Goal: Find contact information: Obtain details needed to contact an individual or organization

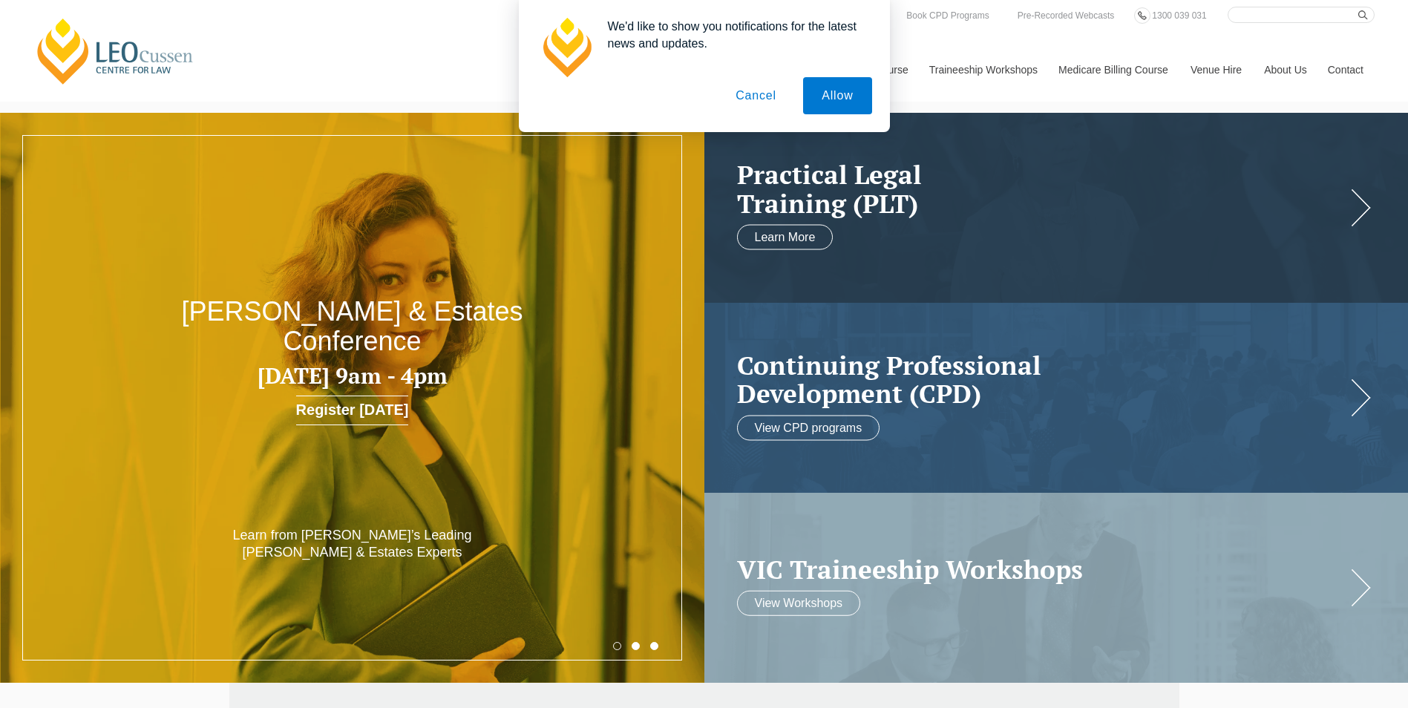
click at [819, 99] on button "Allow" at bounding box center [837, 95] width 68 height 37
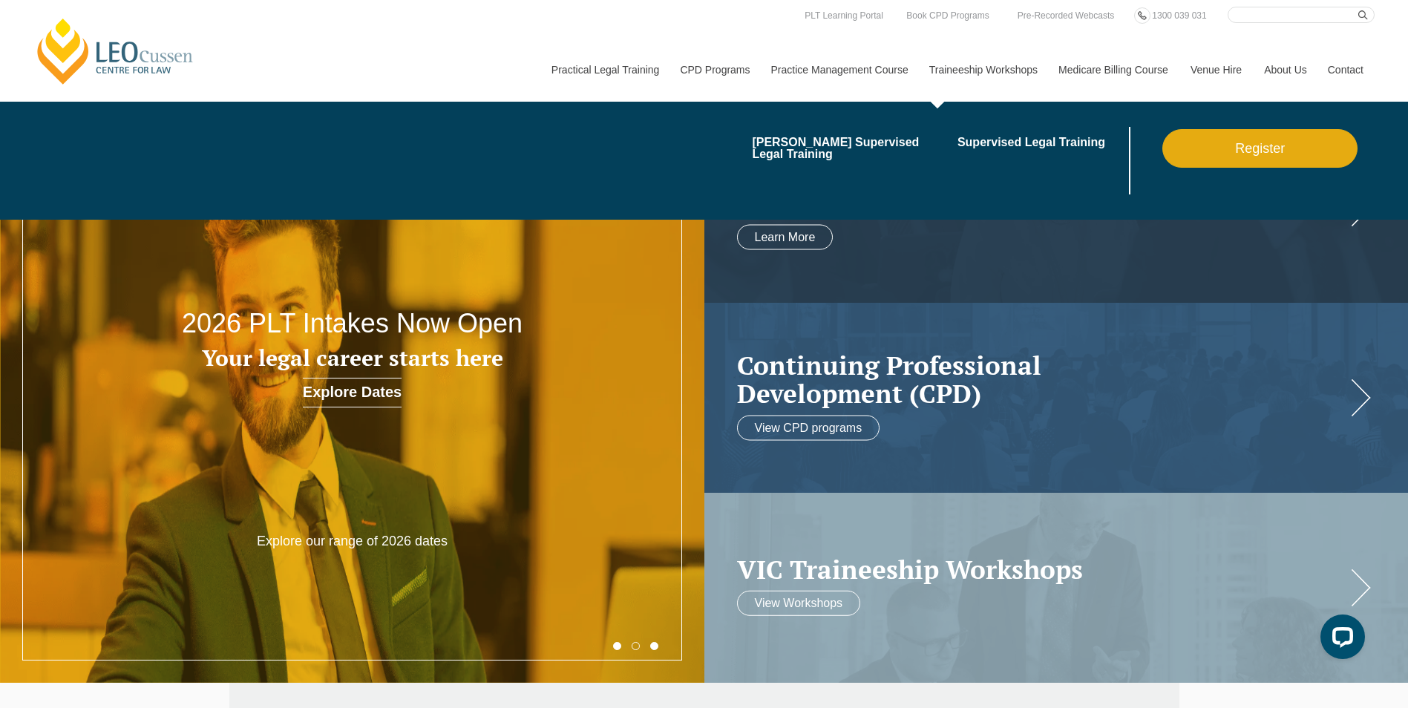
click at [967, 97] on link "Traineeship Workshops" at bounding box center [982, 70] width 129 height 64
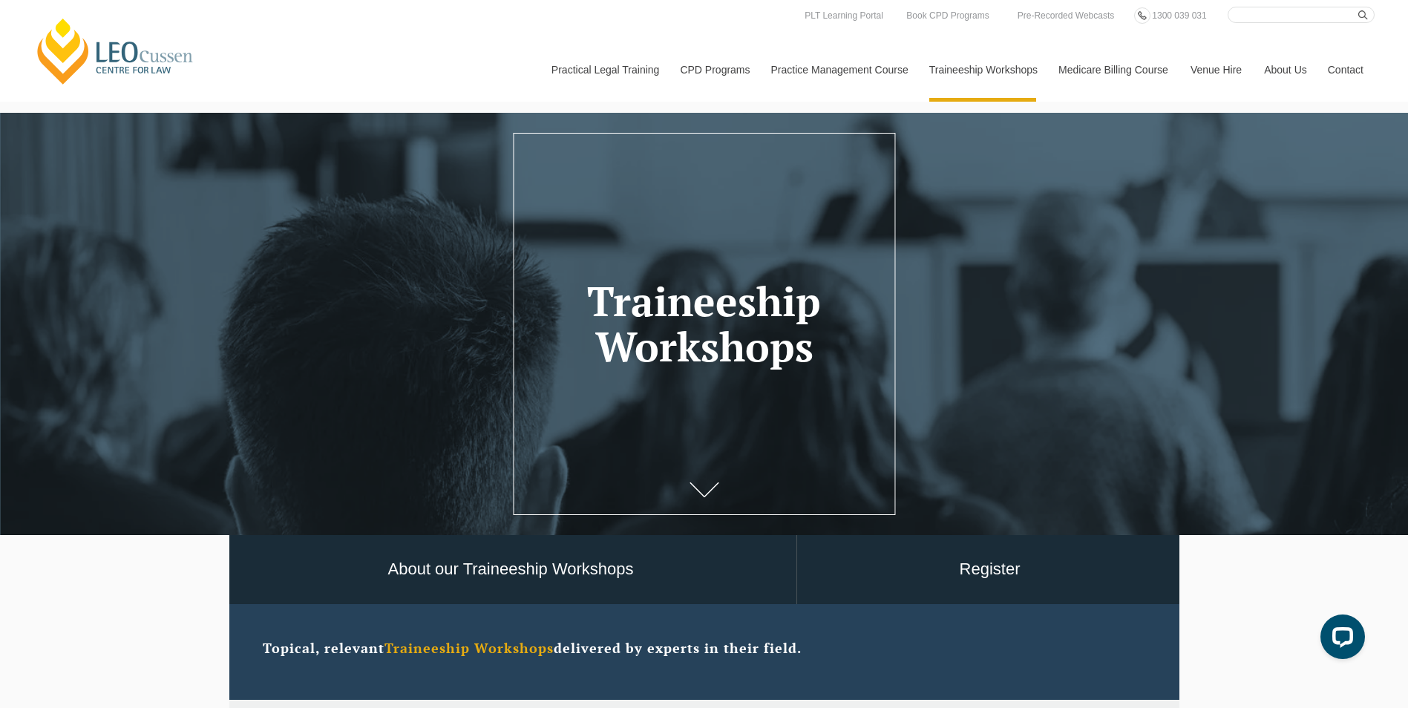
click at [144, 59] on link "[PERSON_NAME] Centre for Law" at bounding box center [115, 51] width 164 height 70
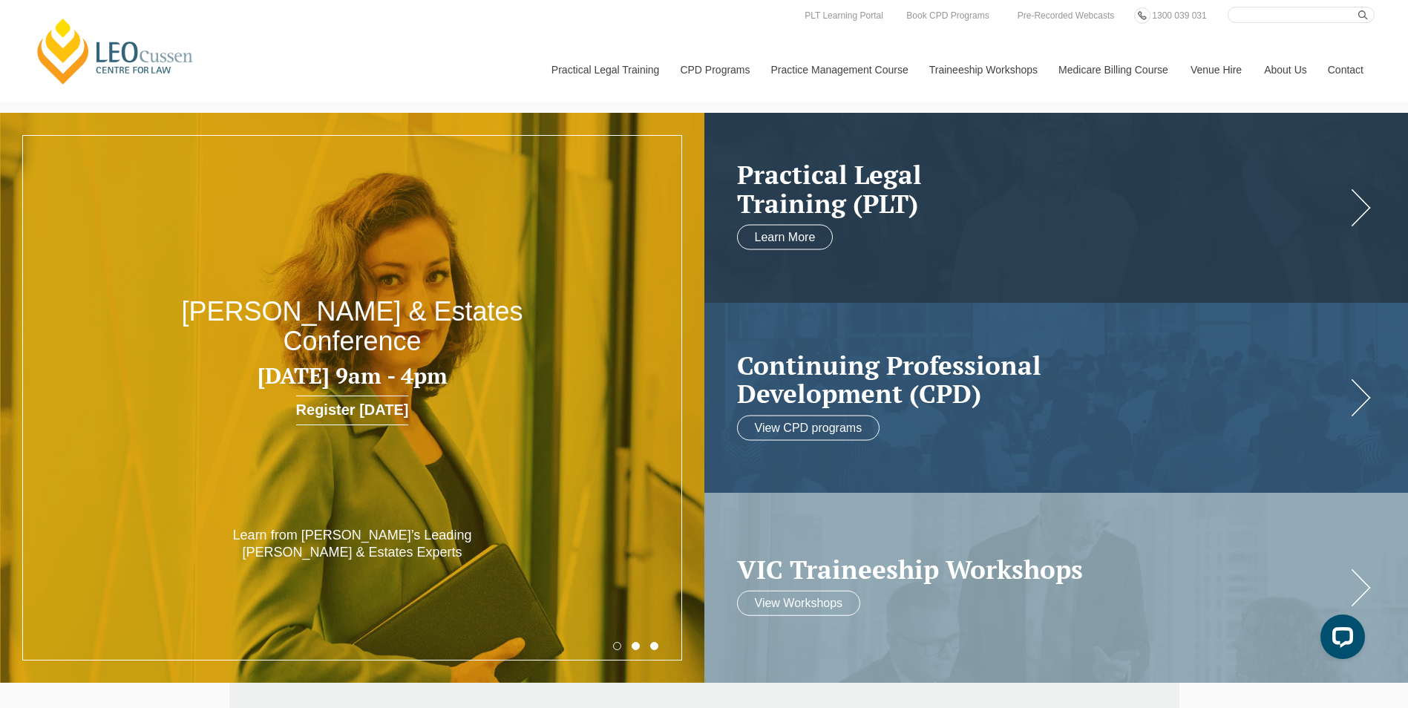
click at [1340, 70] on link "Contact" at bounding box center [1346, 70] width 58 height 64
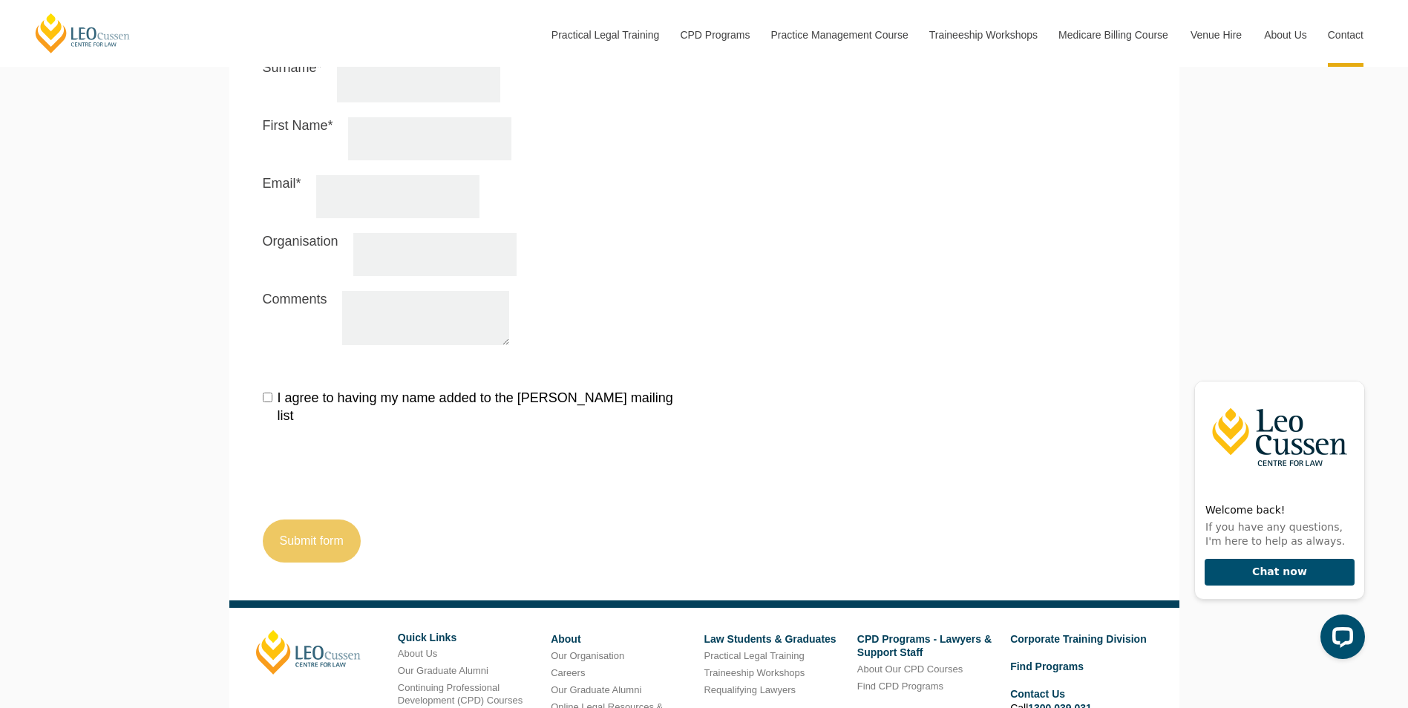
scroll to position [1729, 0]
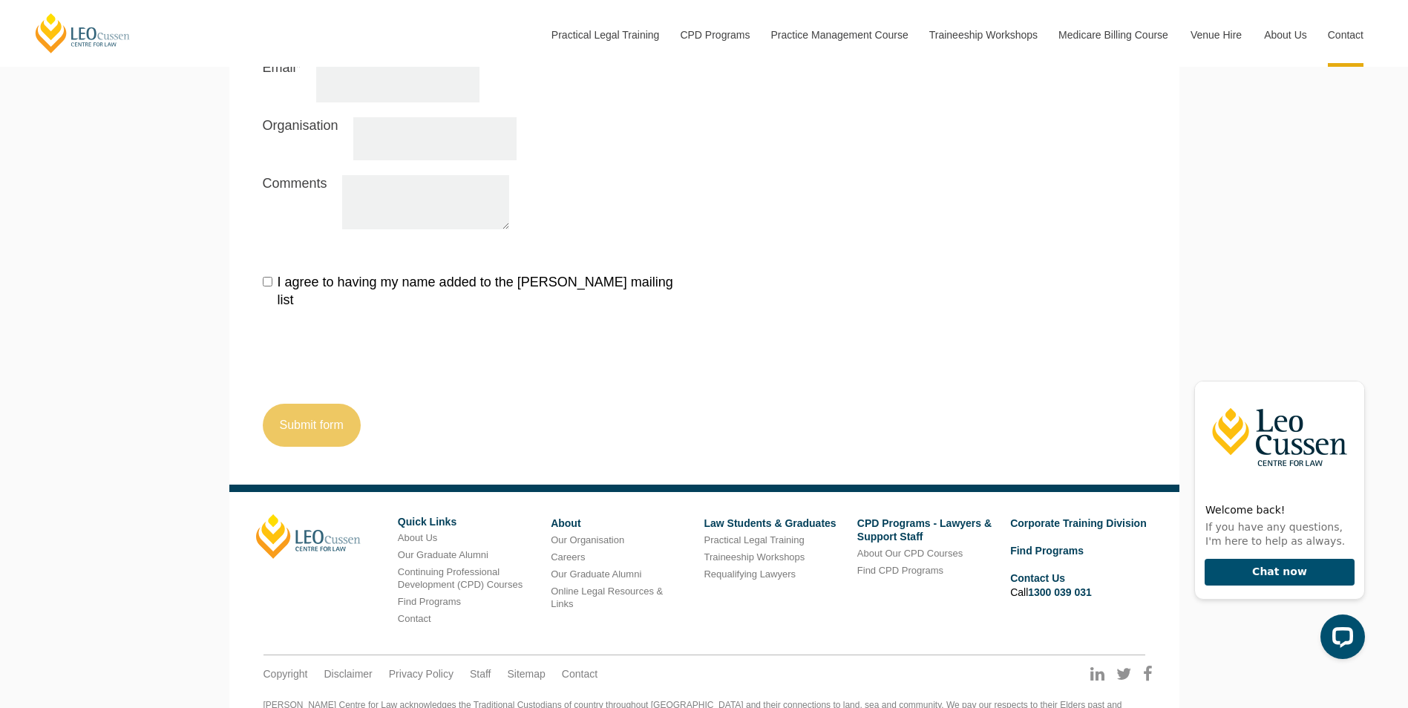
drag, startPoint x: 312, startPoint y: 476, endPoint x: 359, endPoint y: 494, distance: 50.7
click at [312, 514] on link "[PERSON_NAME]" at bounding box center [308, 536] width 105 height 45
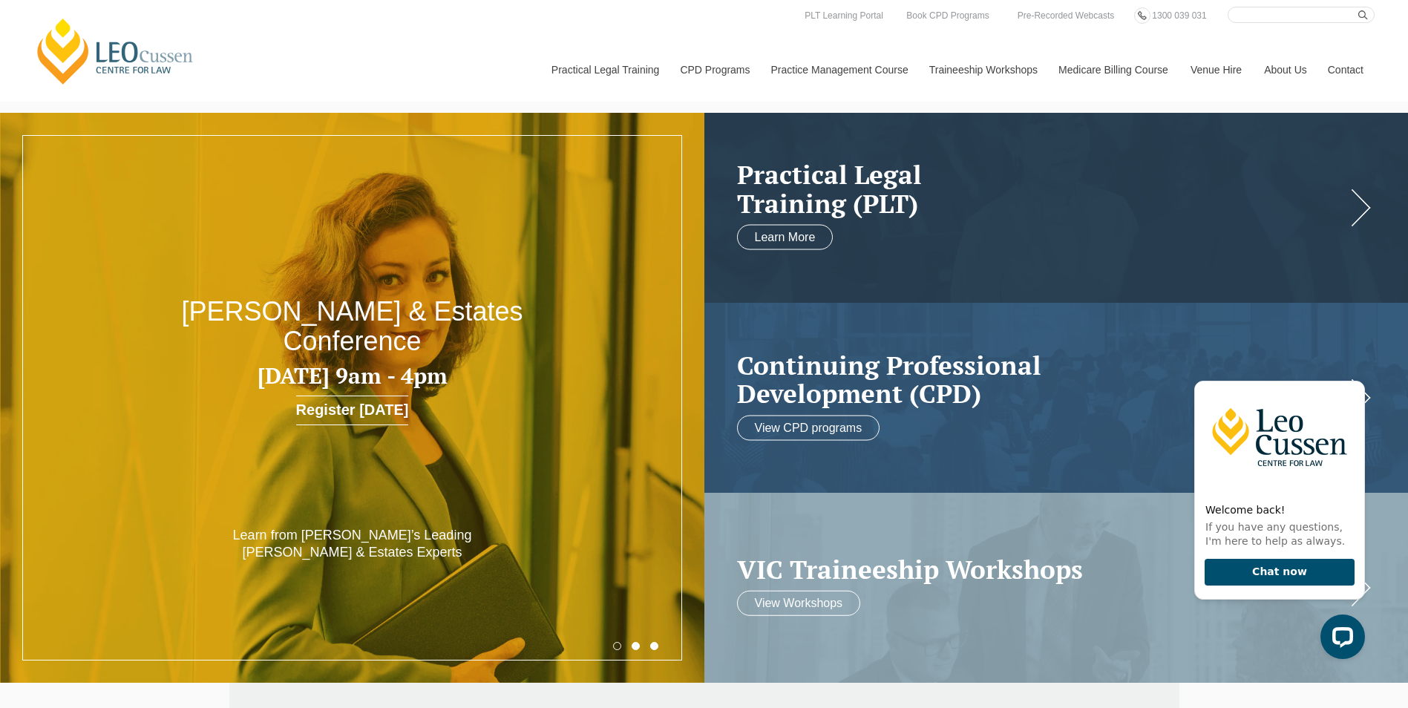
drag, startPoint x: 1370, startPoint y: 371, endPoint x: 2557, endPoint y: 540, distance: 1198.8
click at [1370, 371] on div "Welcome back! If you have any questions, I'm here to help as always. Chat now" at bounding box center [1276, 512] width 189 height 317
